Goal: Find specific page/section: Find specific page/section

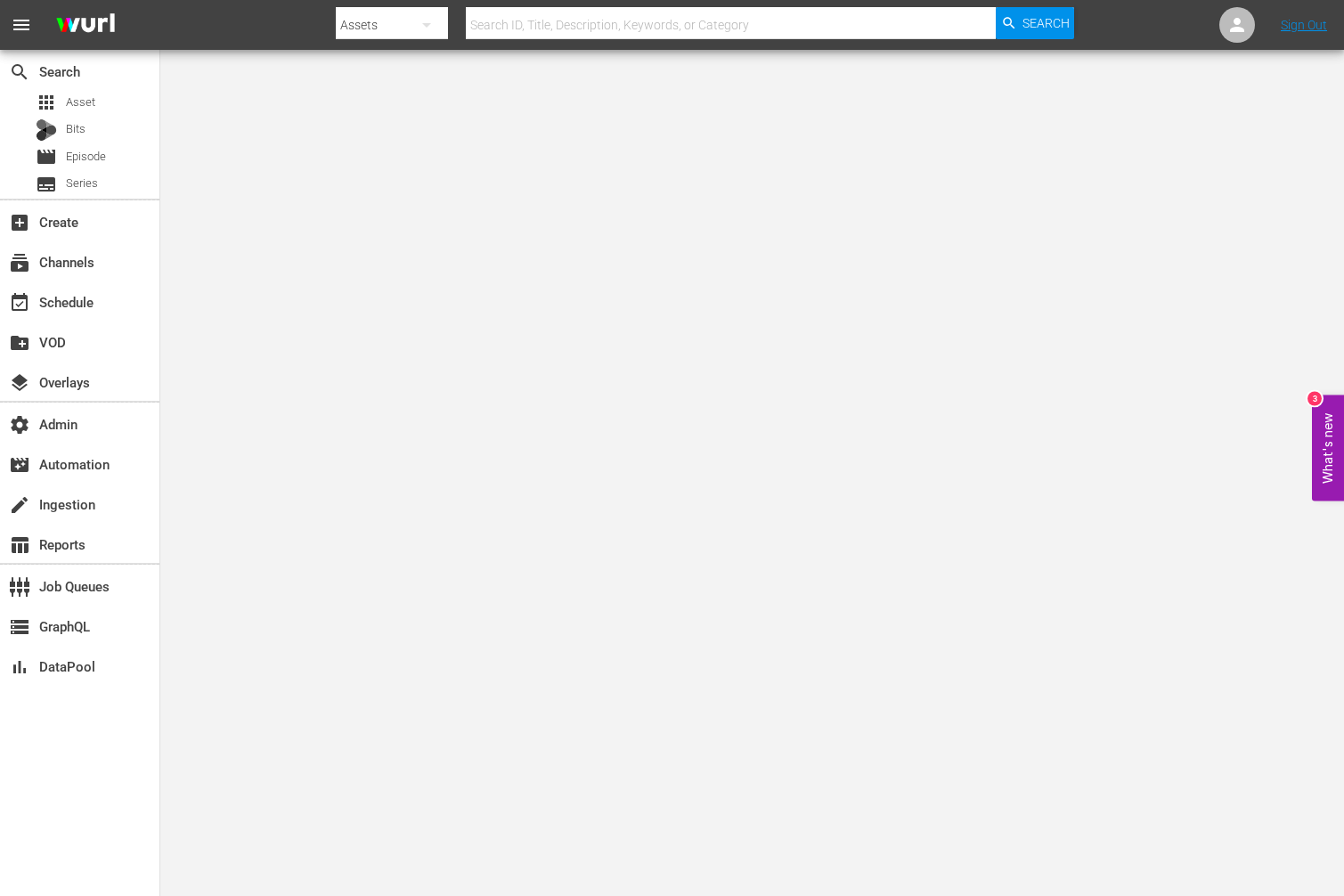
click at [578, 27] on input "text" at bounding box center [731, 25] width 531 height 43
click at [447, 28] on button "button" at bounding box center [427, 25] width 43 height 43
click at [387, 75] on div "Channels" at bounding box center [393, 75] width 71 height 29
click at [539, 33] on input "text" at bounding box center [731, 25] width 531 height 43
type input "amogonetworx_royalworld_1"
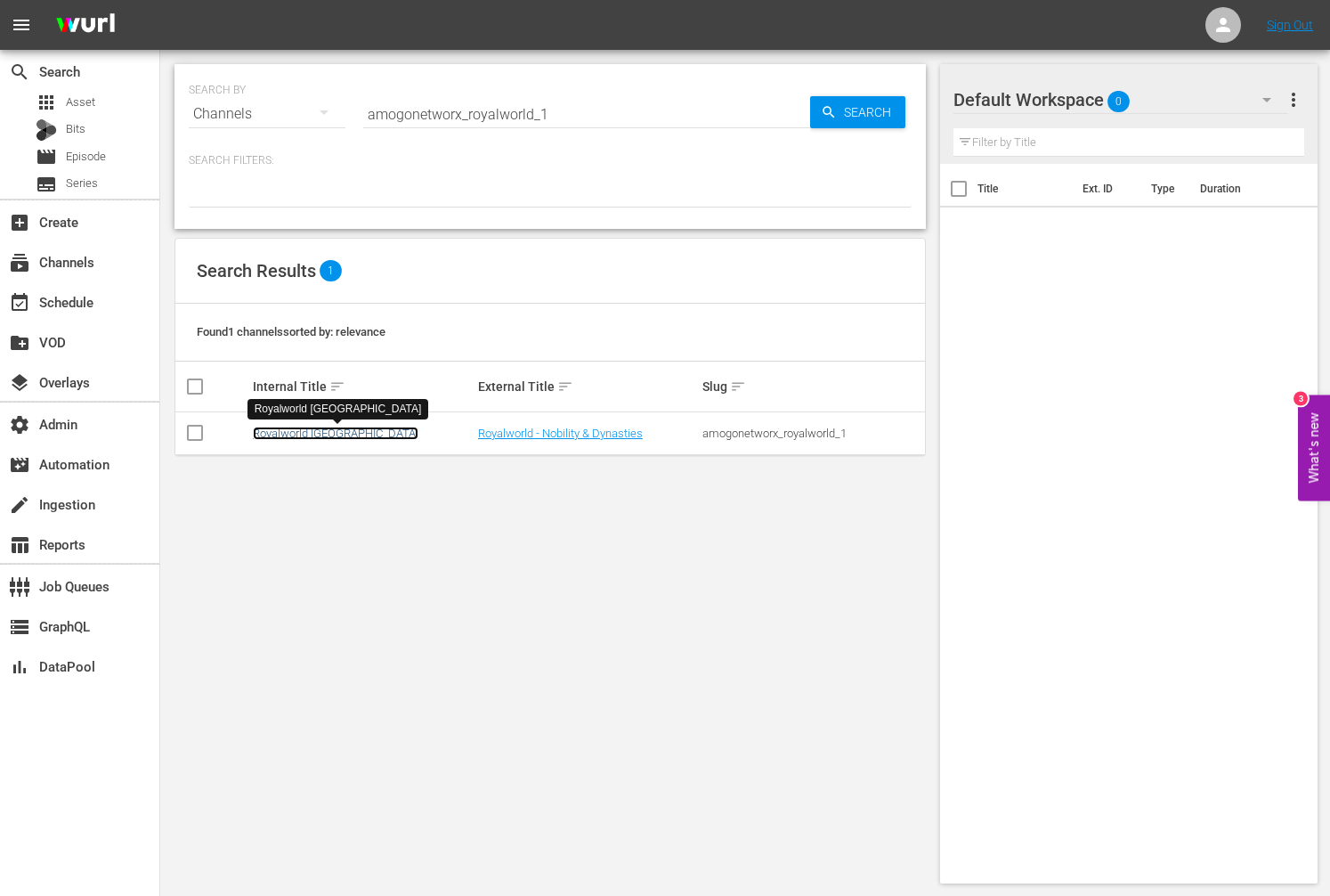
click at [304, 435] on link "Royalworld [GEOGRAPHIC_DATA]" at bounding box center [335, 433] width 165 height 13
